Goal: Check status

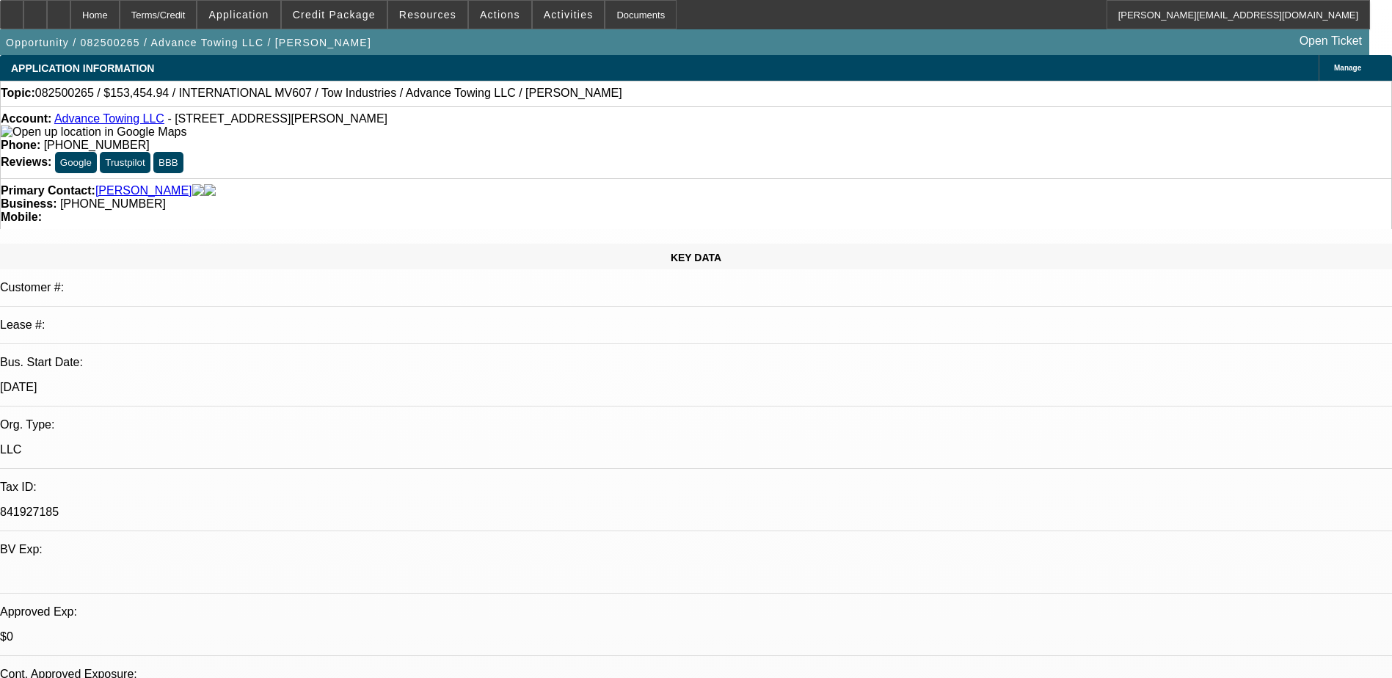
select select "0"
select select "2"
select select "0.1"
select select "4"
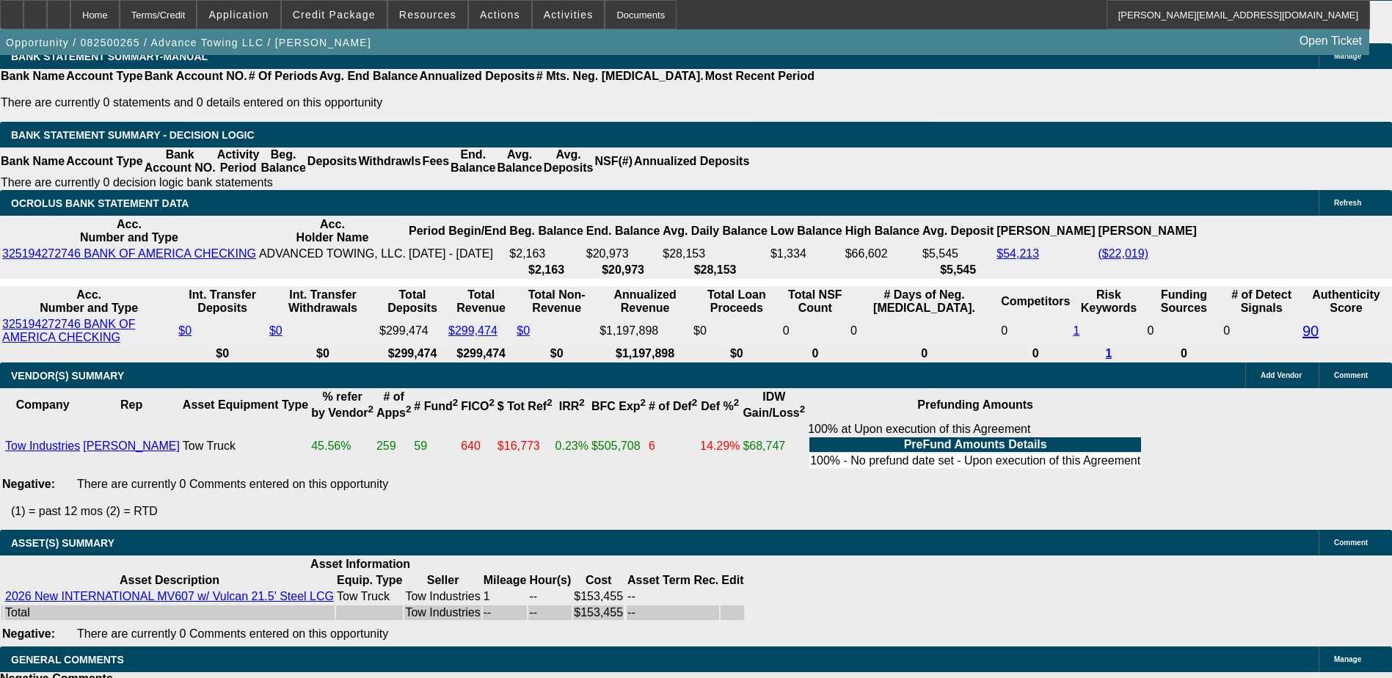
scroll to position [2629, 0]
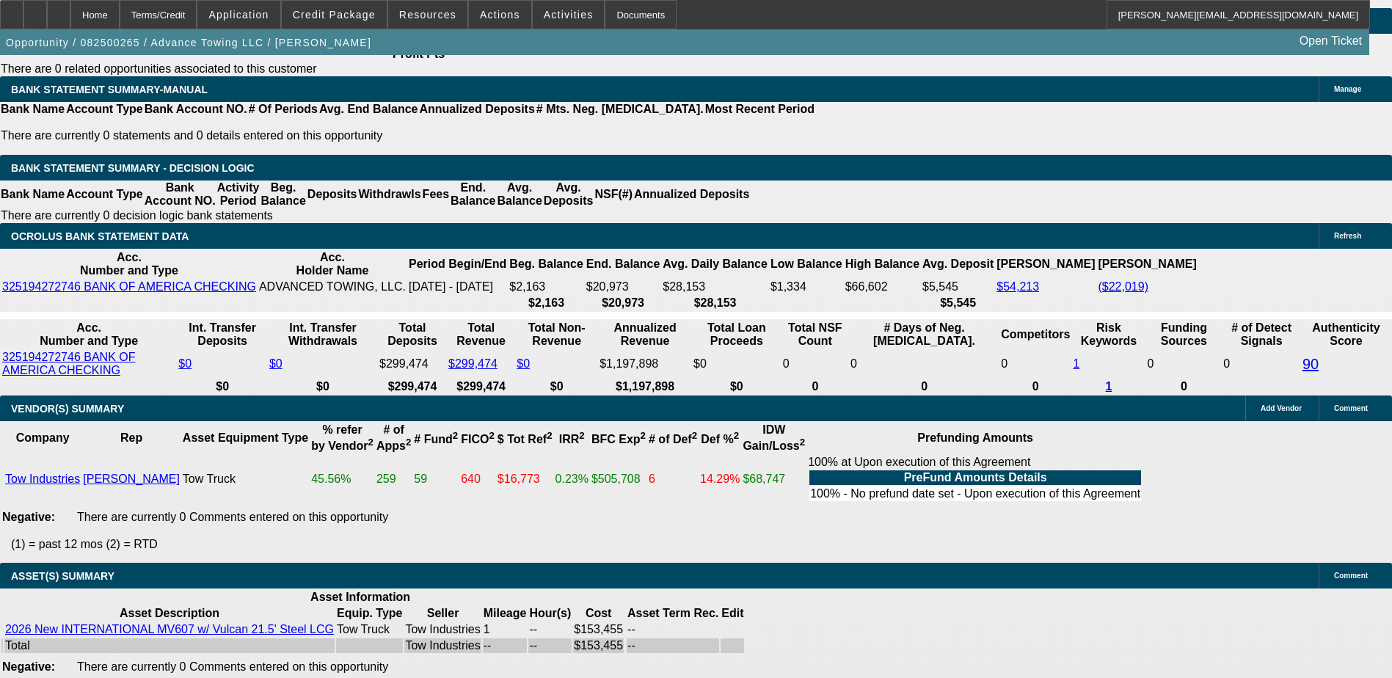
scroll to position [1969, 0]
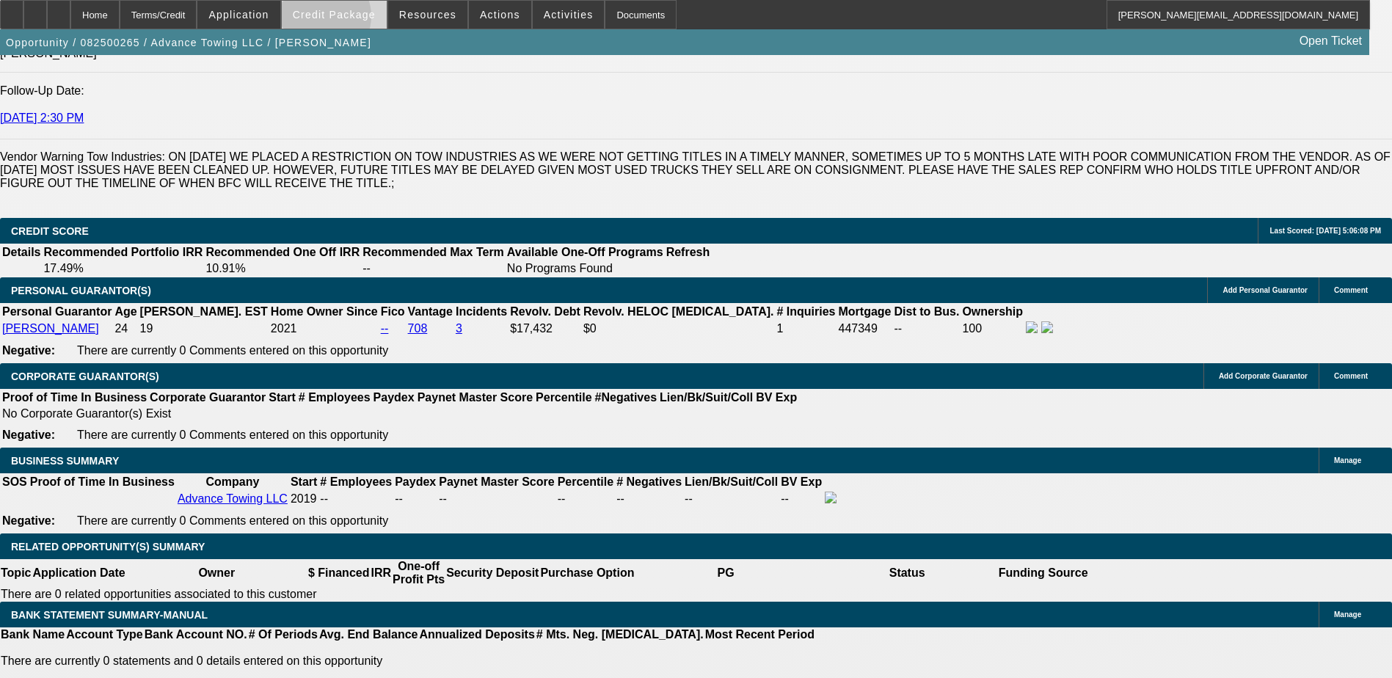
click at [343, 20] on span "Credit Package" at bounding box center [334, 15] width 83 height 12
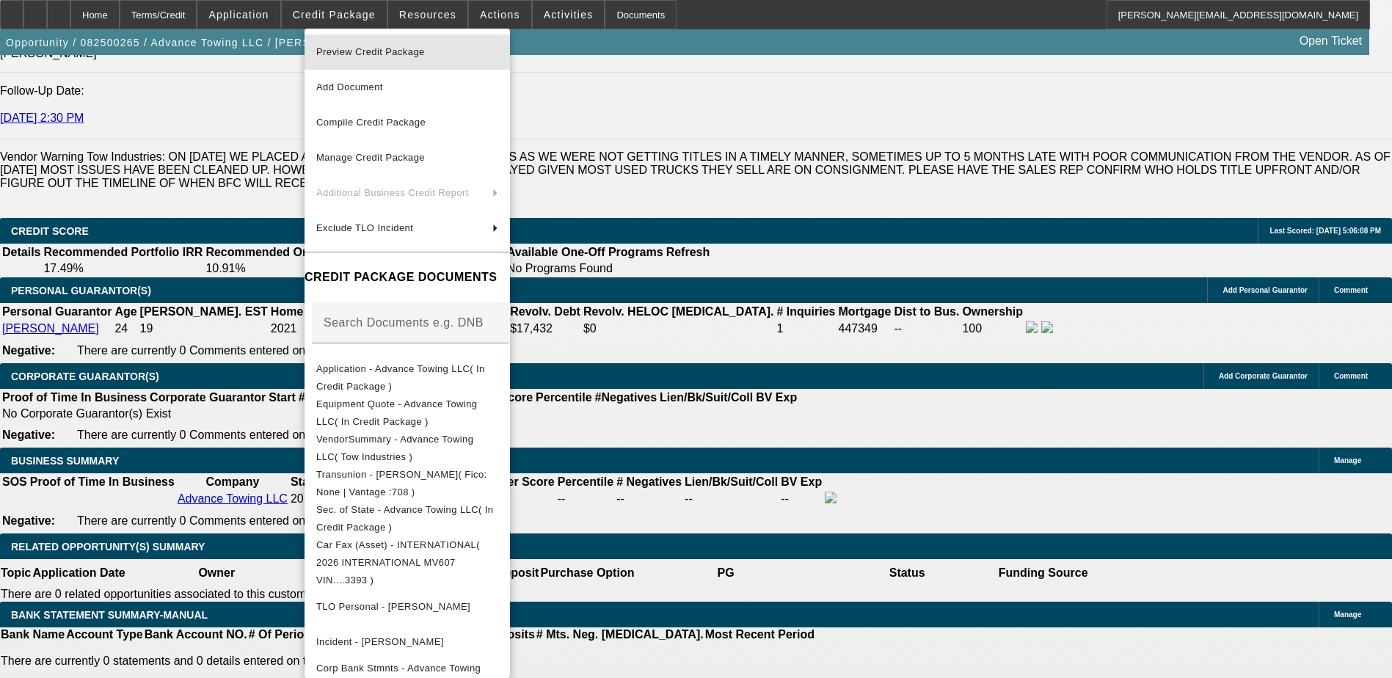
click at [358, 51] on span "Preview Credit Package" at bounding box center [370, 51] width 109 height 11
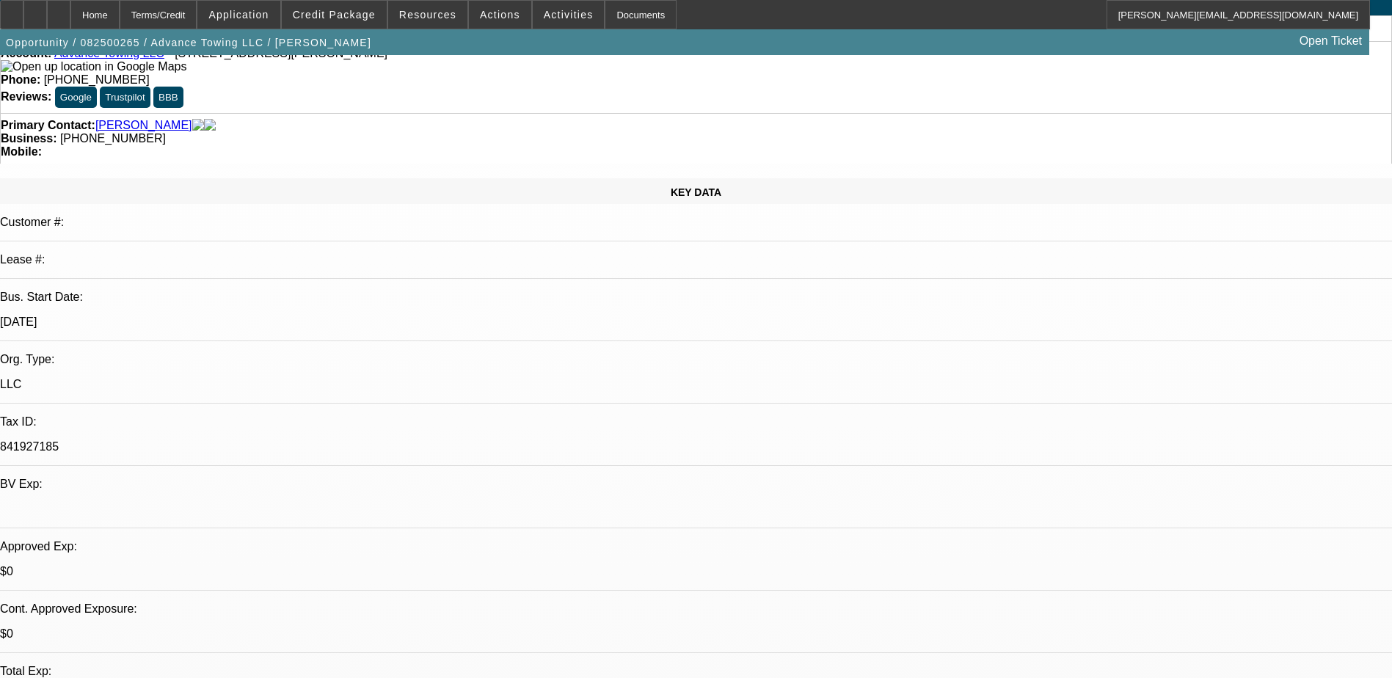
scroll to position [0, 0]
